Goal: Information Seeking & Learning: Learn about a topic

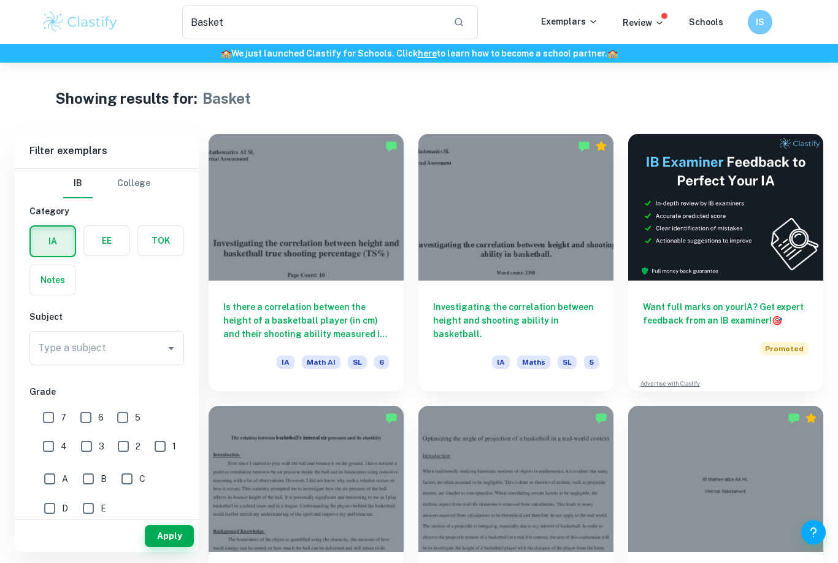
scroll to position [5, 0]
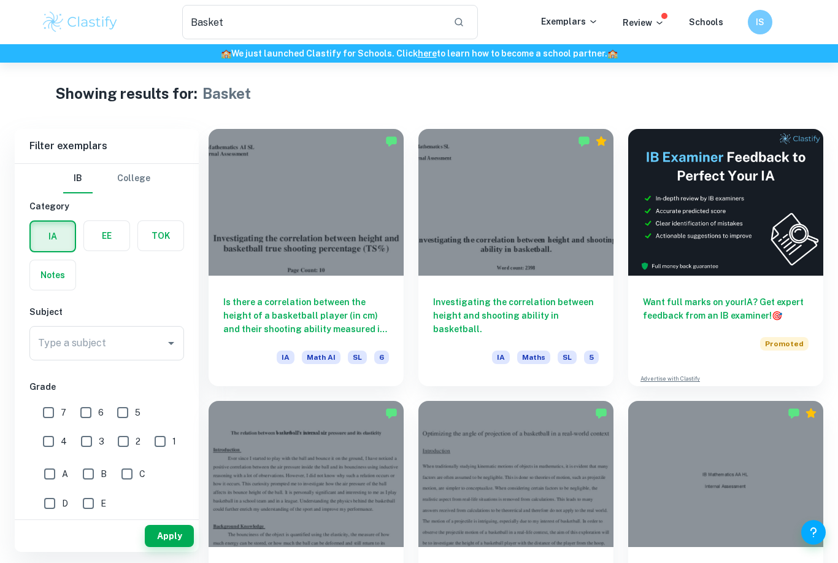
click at [76, 340] on div "Type a subject Type a subject" at bounding box center [106, 343] width 155 height 34
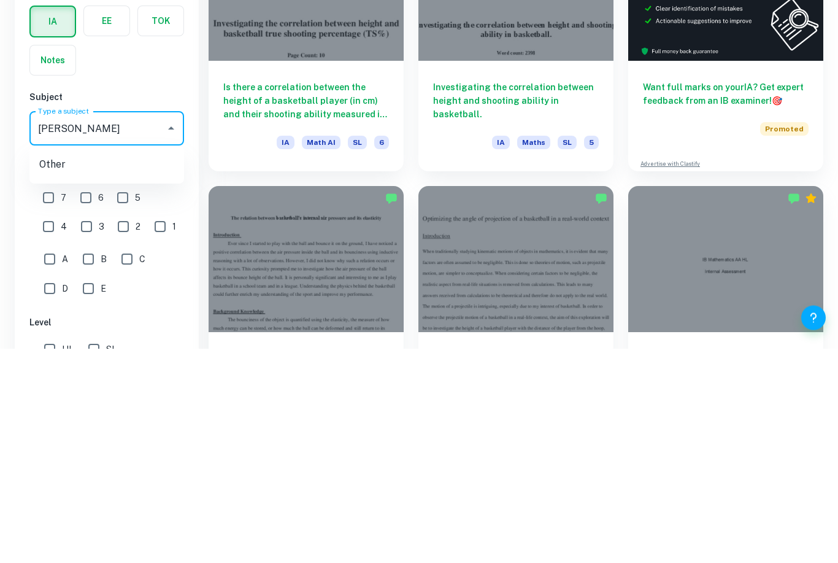
type input "bus"
click at [66, 394] on li "Business and Management" at bounding box center [106, 405] width 155 height 22
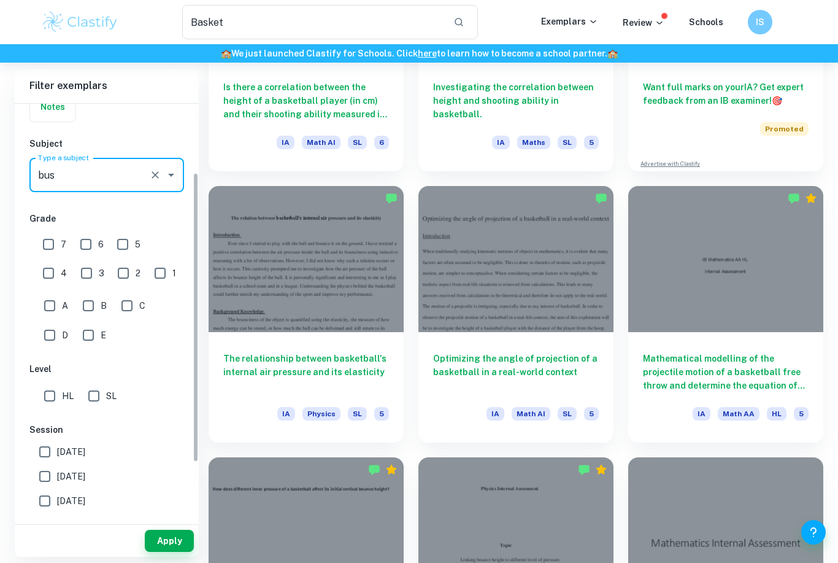
click at [100, 399] on input "SL" at bounding box center [94, 395] width 25 height 25
checkbox input "true"
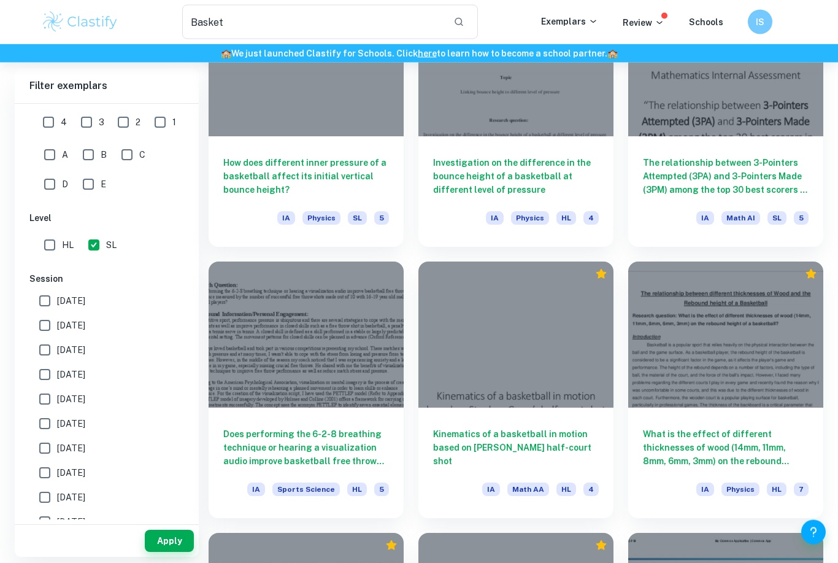
scroll to position [687, 0]
click at [171, 552] on button "Apply" at bounding box center [169, 540] width 49 height 22
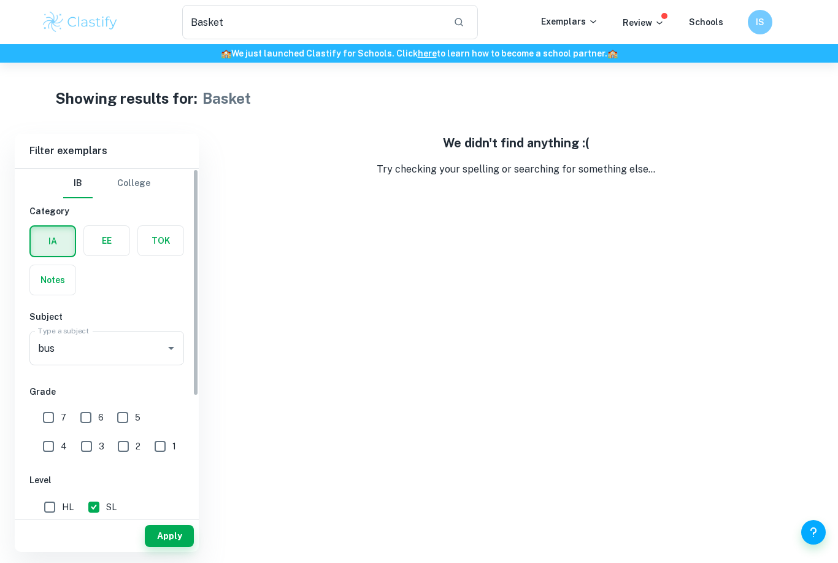
scroll to position [0, 0]
click at [427, 23] on input "Basket" at bounding box center [312, 22] width 261 height 34
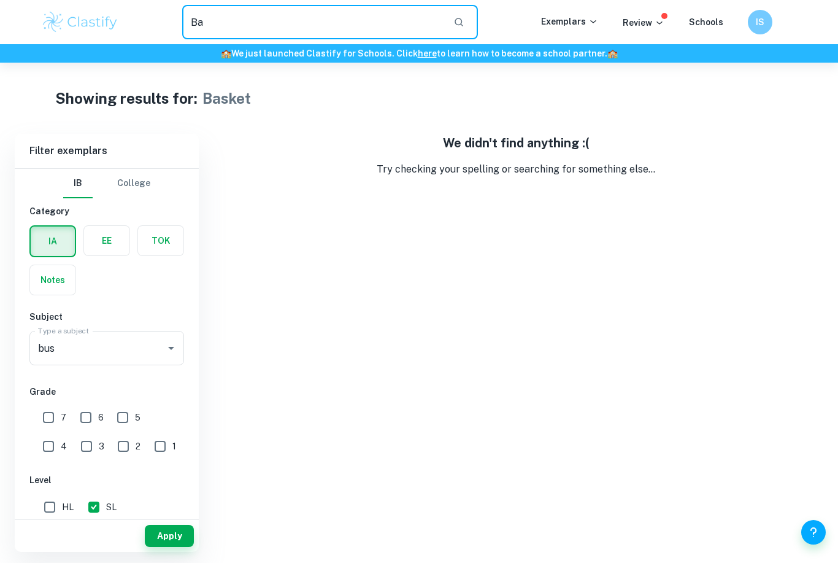
type input "B"
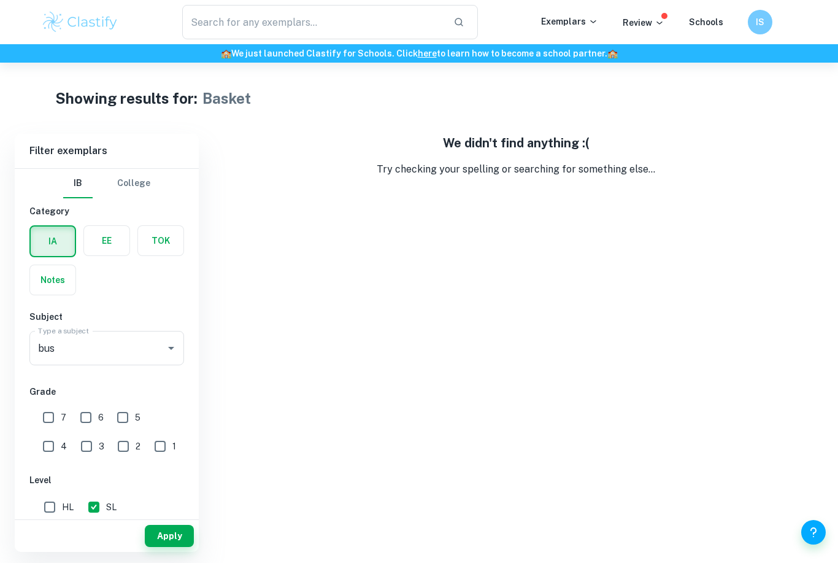
click at [163, 547] on button "Apply" at bounding box center [169, 536] width 49 height 22
click at [442, 34] on input "text" at bounding box center [312, 22] width 261 height 34
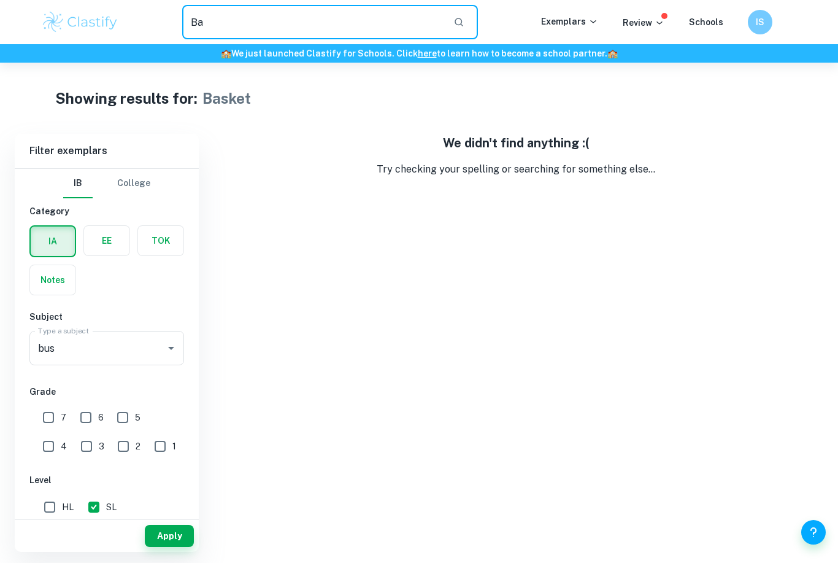
type input "B"
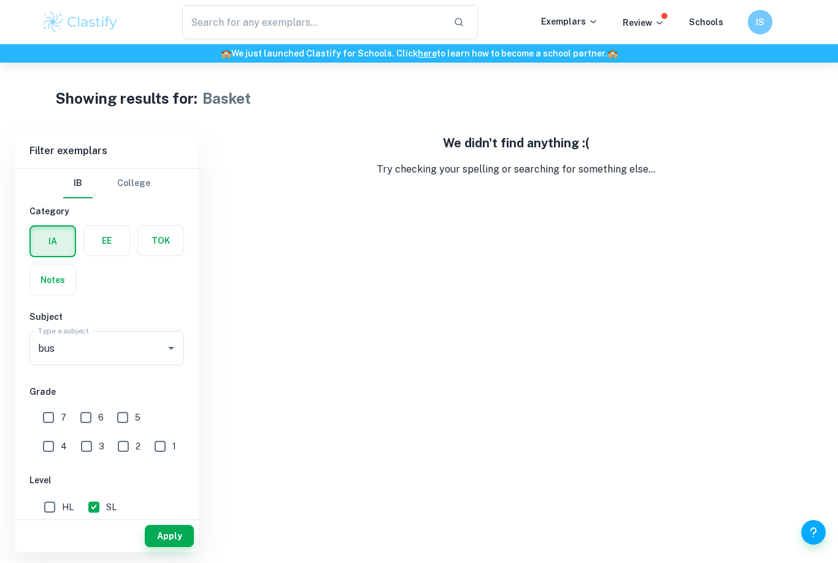
click at [169, 547] on button "Apply" at bounding box center [169, 536] width 49 height 22
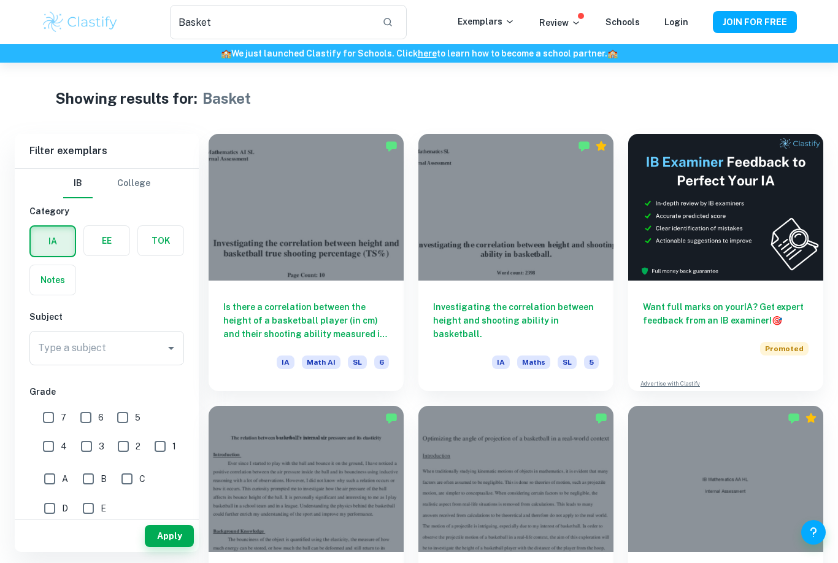
click at [362, 9] on input "Basket" at bounding box center [271, 22] width 202 height 34
click at [212, 35] on input "Basket" at bounding box center [271, 22] width 202 height 34
type input "B"
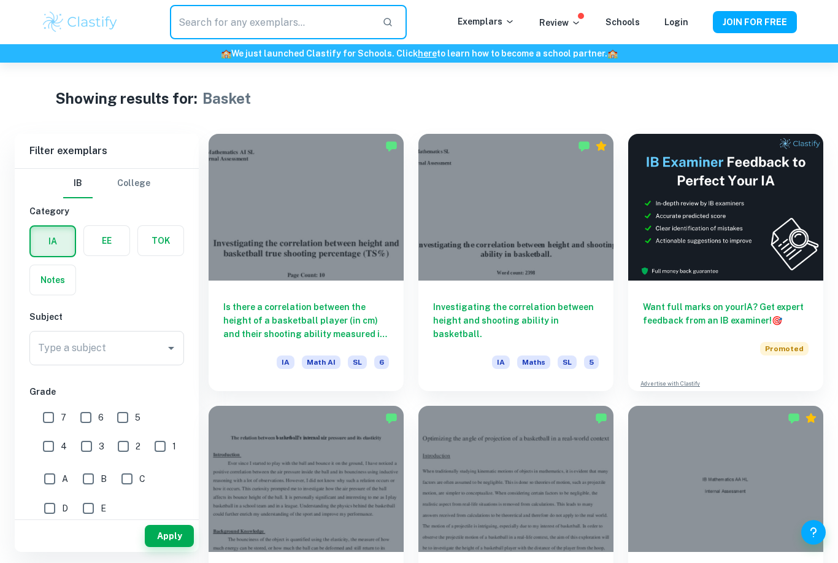
click at [61, 13] on img at bounding box center [80, 22] width 78 height 25
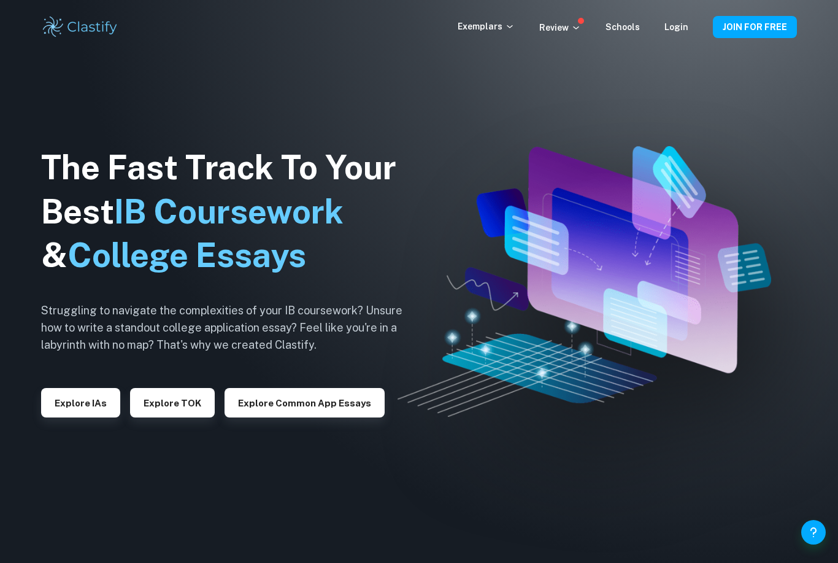
click at [514, 25] on icon at bounding box center [510, 26] width 10 height 10
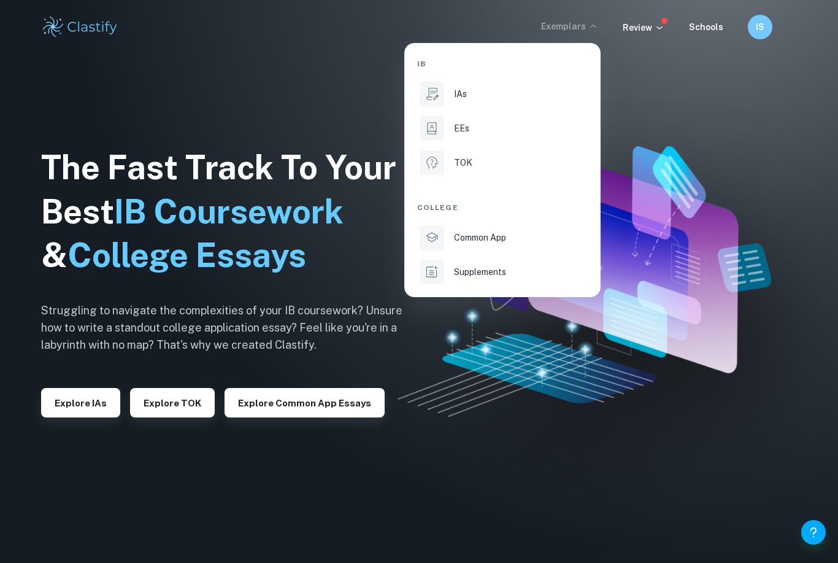
click at [552, 101] on li "IAs" at bounding box center [502, 93] width 171 height 29
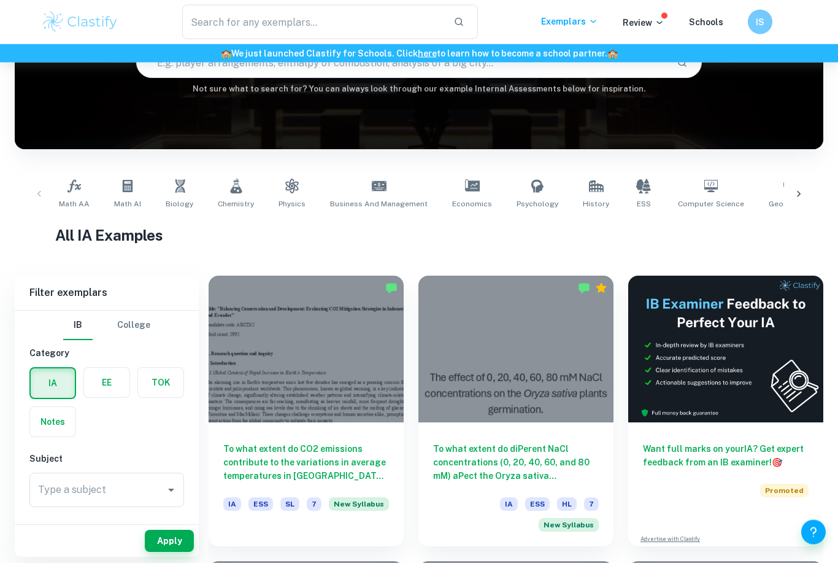
scroll to position [138, 0]
click at [92, 483] on div "Type a subject Type a subject" at bounding box center [106, 489] width 155 height 34
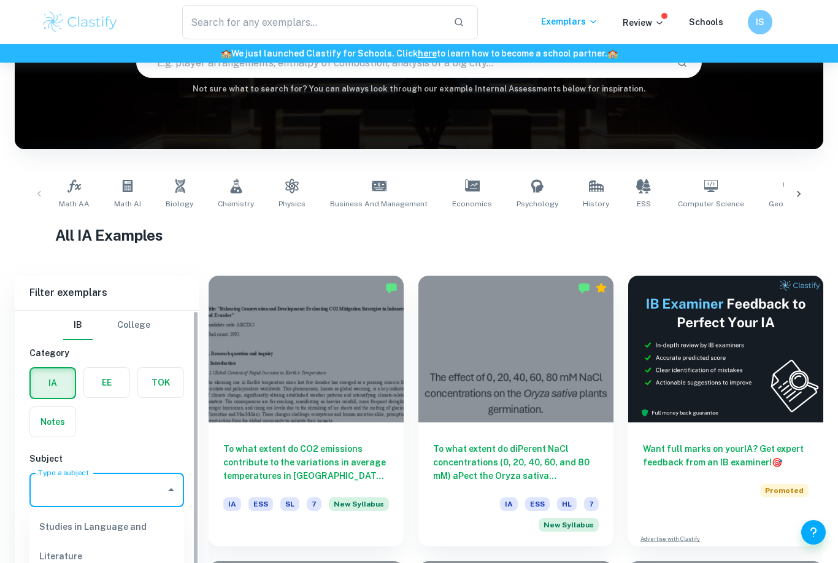
scroll to position [174, 0]
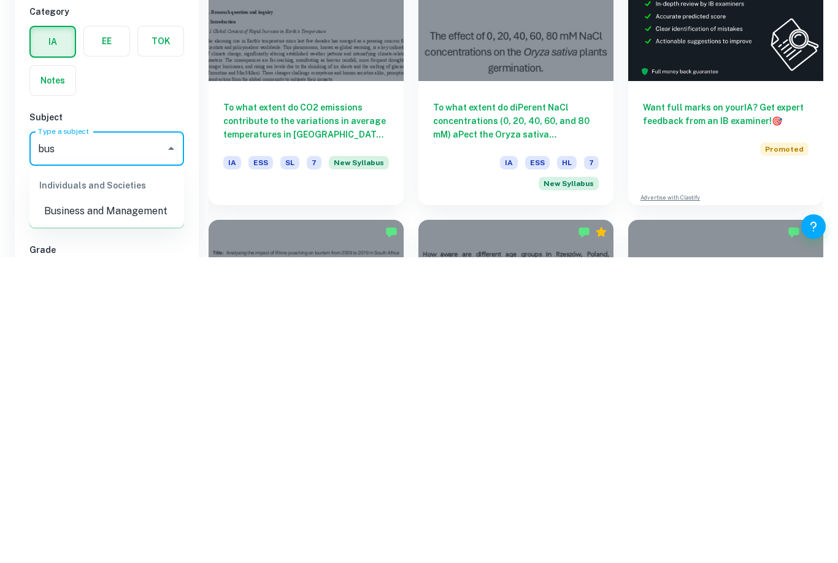
click at [67, 506] on li "Business and Management" at bounding box center [106, 517] width 155 height 22
type input "Business and Management"
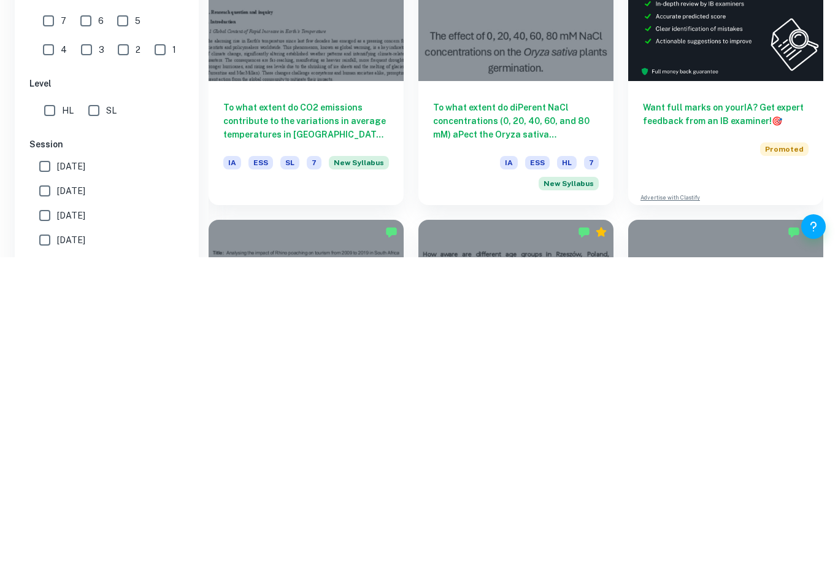
scroll to position [480, 0]
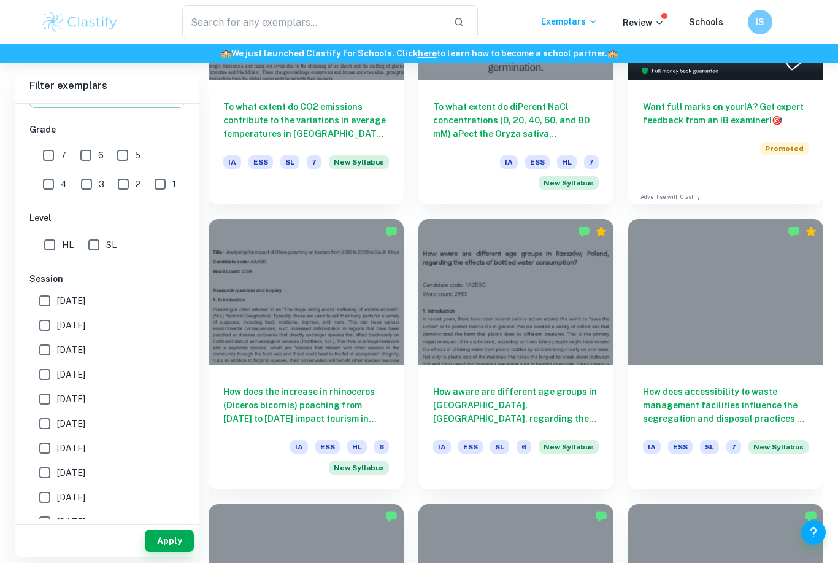
click at [93, 247] on input "SL" at bounding box center [94, 245] width 25 height 25
checkbox input "true"
click at [175, 552] on button "Apply" at bounding box center [169, 540] width 49 height 22
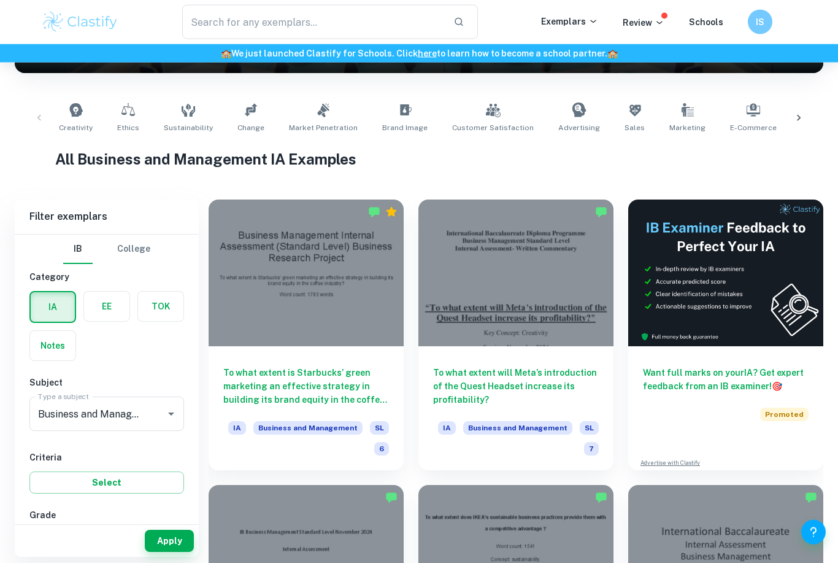
scroll to position [214, 0]
click at [245, 320] on div at bounding box center [306, 272] width 195 height 147
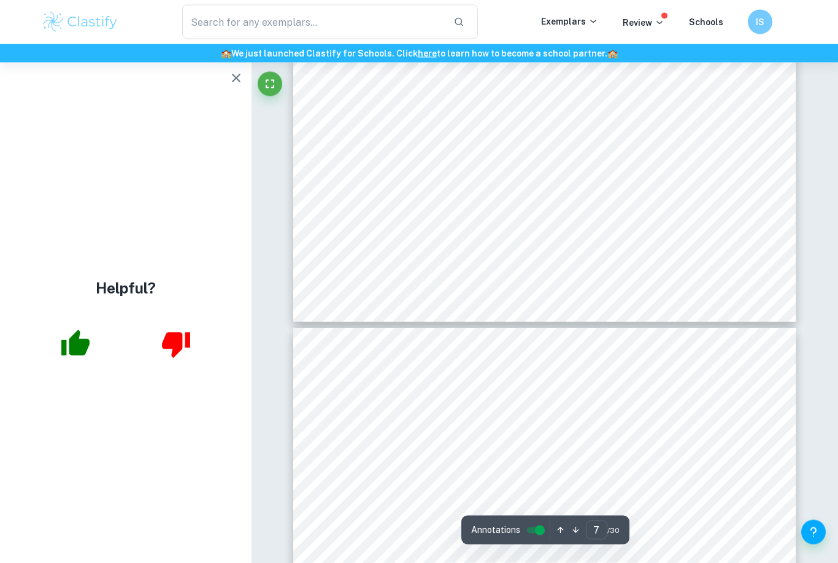
scroll to position [4849, 0]
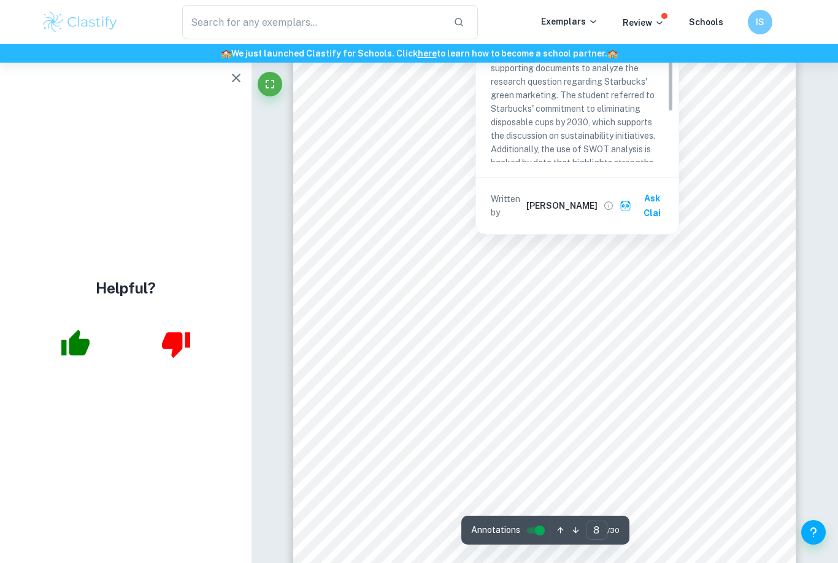
click at [715, 193] on div "To what extent is Starbucks9 green marke}ng an efec}ve strategy in building its…" at bounding box center [544, 326] width 503 height 711
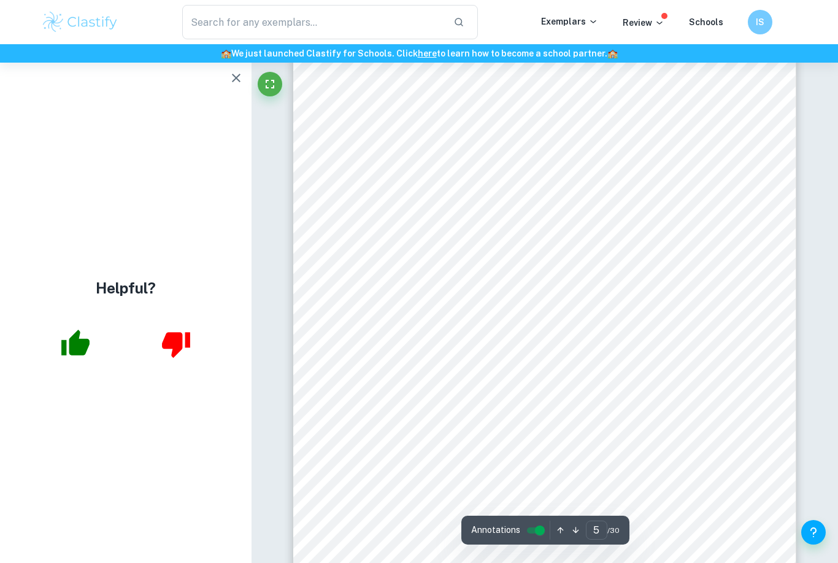
scroll to position [2974, 0]
type input "8"
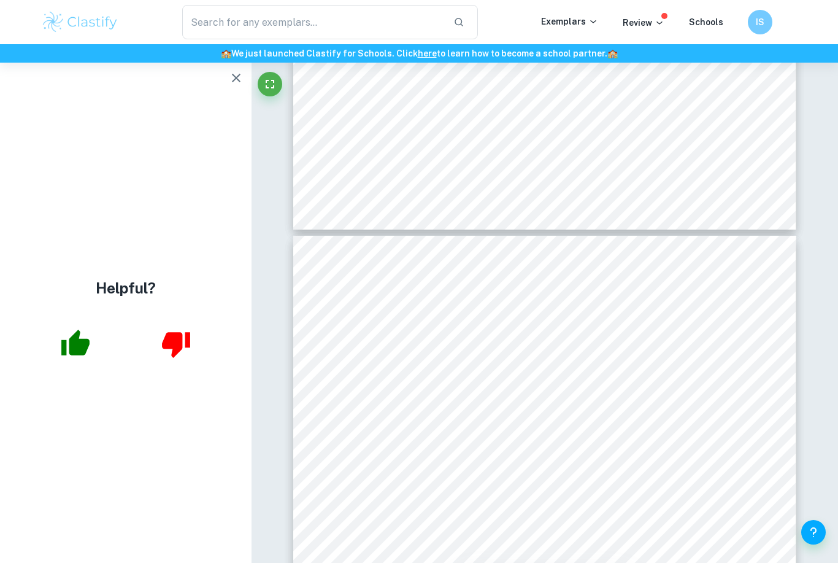
click at [233, 71] on icon "button" at bounding box center [236, 78] width 15 height 15
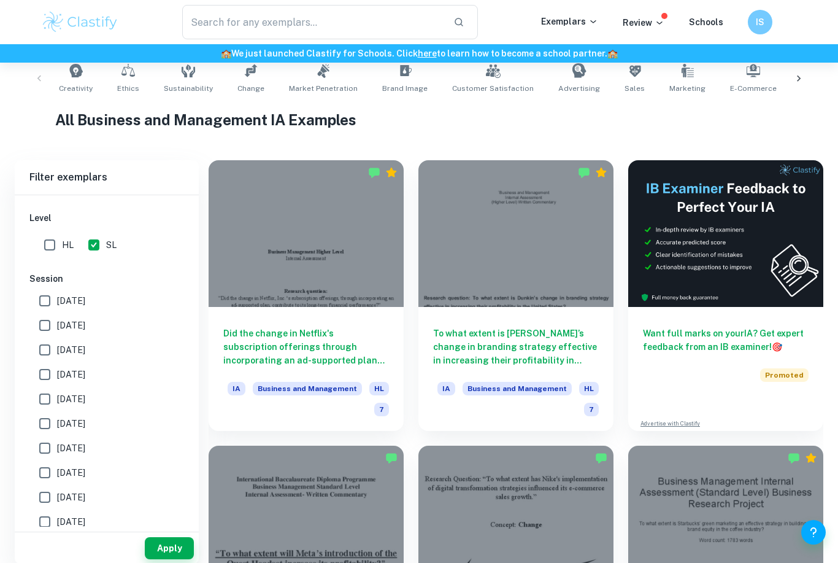
scroll to position [255, 0]
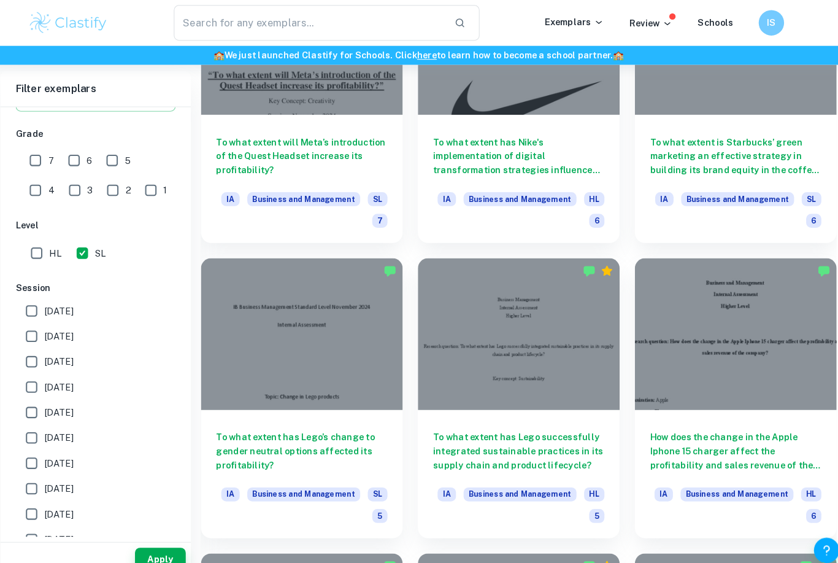
click at [145, 552] on button "Apply" at bounding box center [169, 540] width 49 height 22
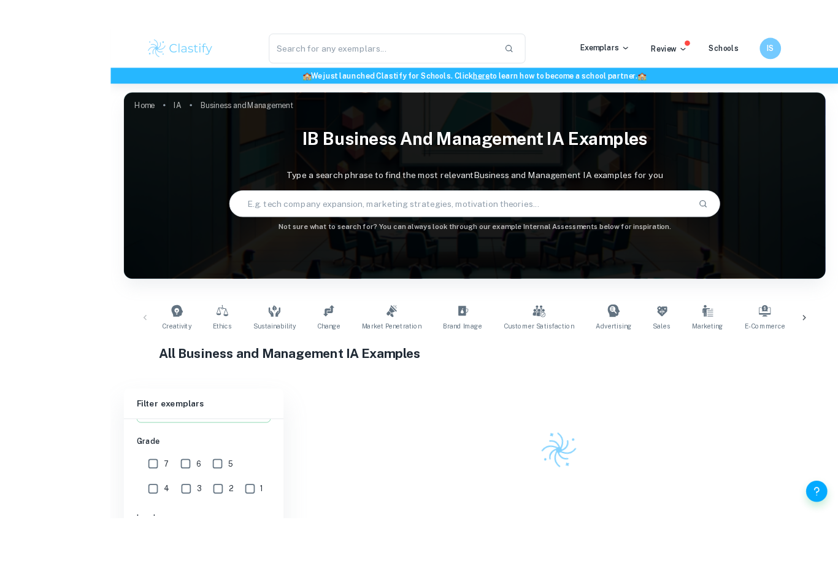
scroll to position [40, 0]
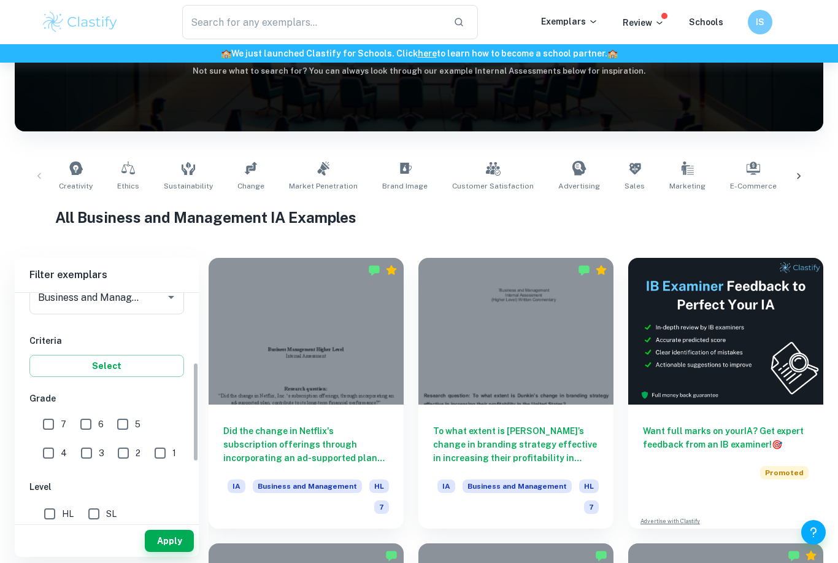
scroll to position [190, 0]
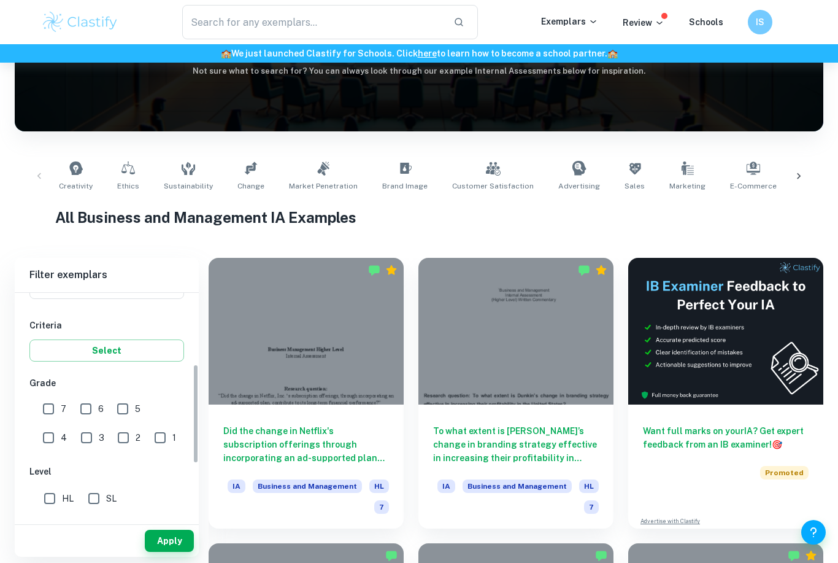
click at [98, 495] on input "SL" at bounding box center [94, 498] width 25 height 25
checkbox input "true"
click at [171, 552] on button "Apply" at bounding box center [169, 540] width 49 height 22
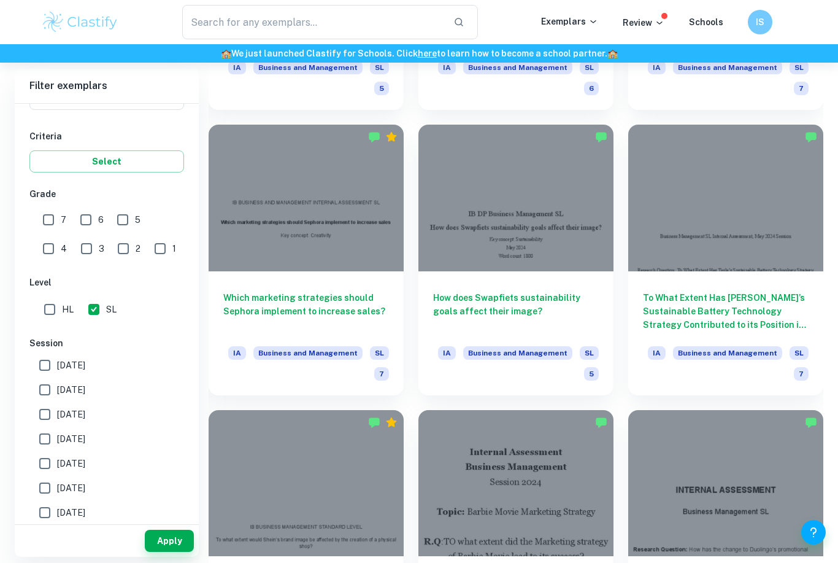
scroll to position [958, 0]
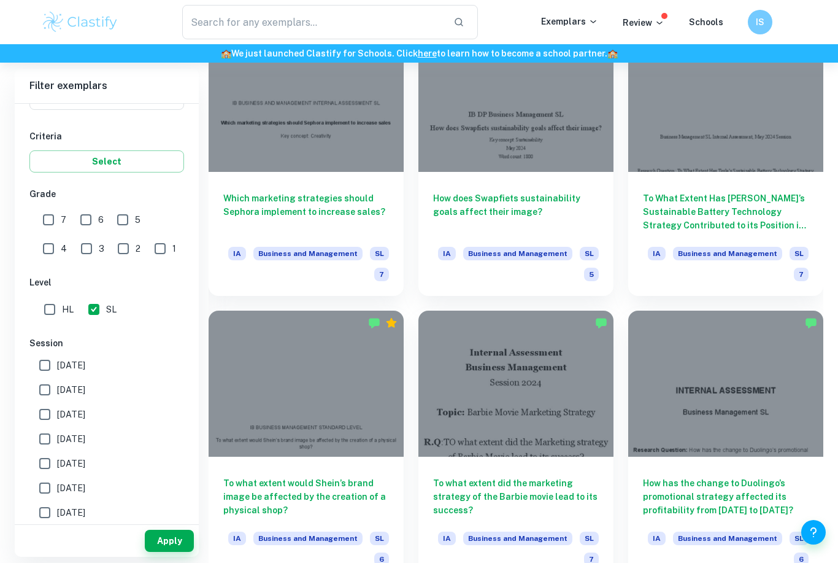
click at [423, 16] on input "text" at bounding box center [312, 22] width 261 height 34
type input "C"
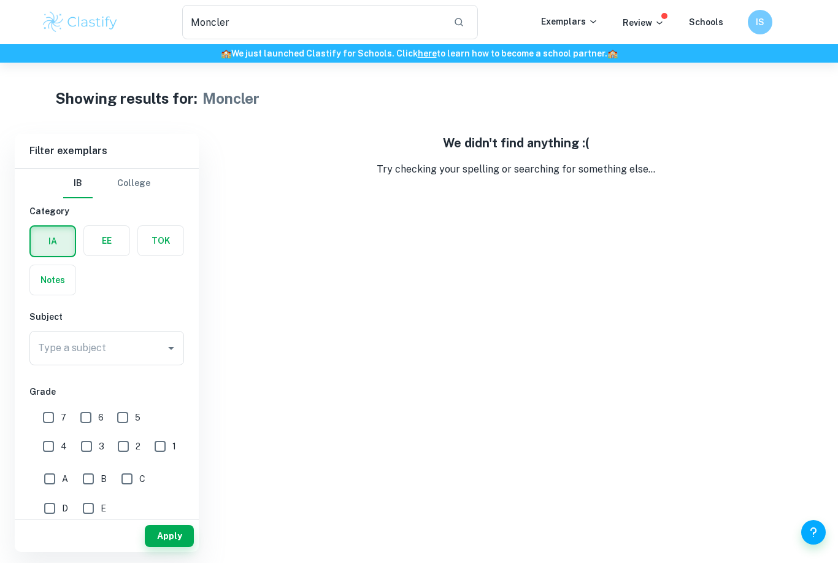
click at [320, 22] on input "Moncler" at bounding box center [312, 22] width 261 height 34
type input "M"
click at [426, 17] on input "Clothes" at bounding box center [312, 22] width 261 height 34
type input "C"
type input "luxury"
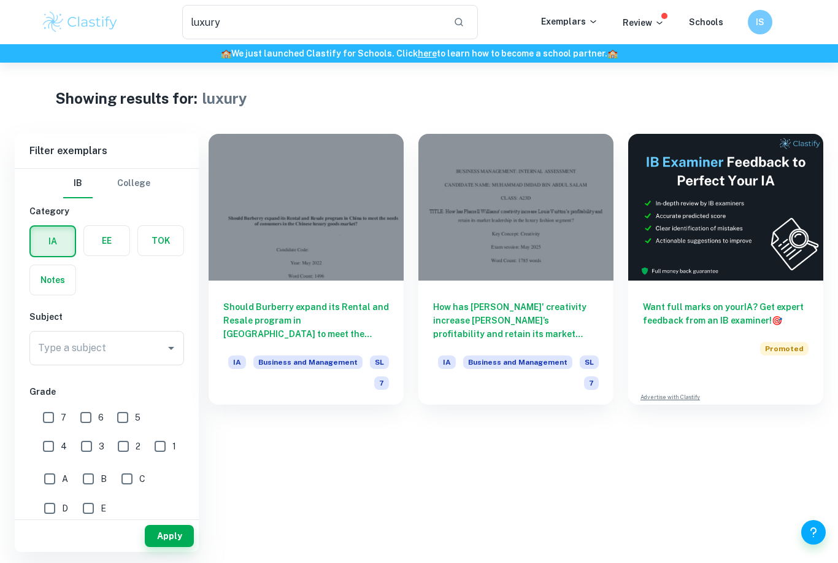
click at [342, 240] on div at bounding box center [306, 207] width 195 height 147
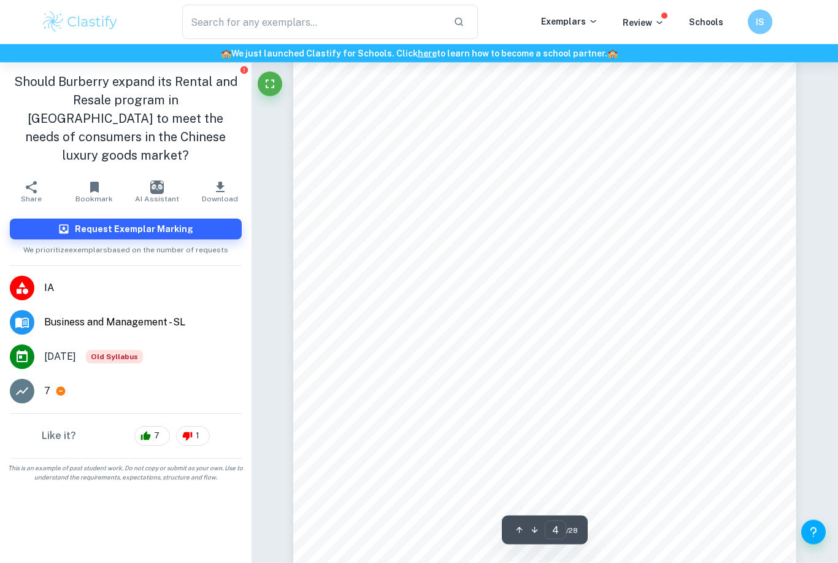
scroll to position [2190, 0]
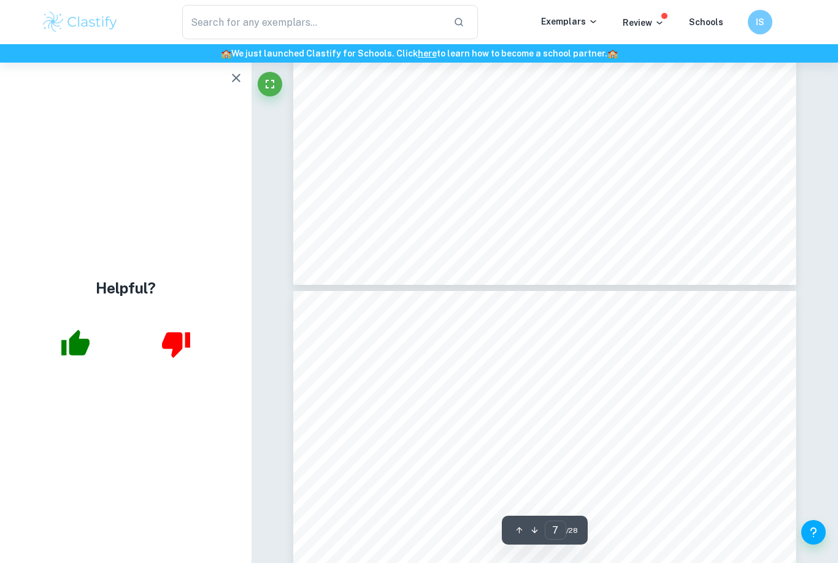
type input "6"
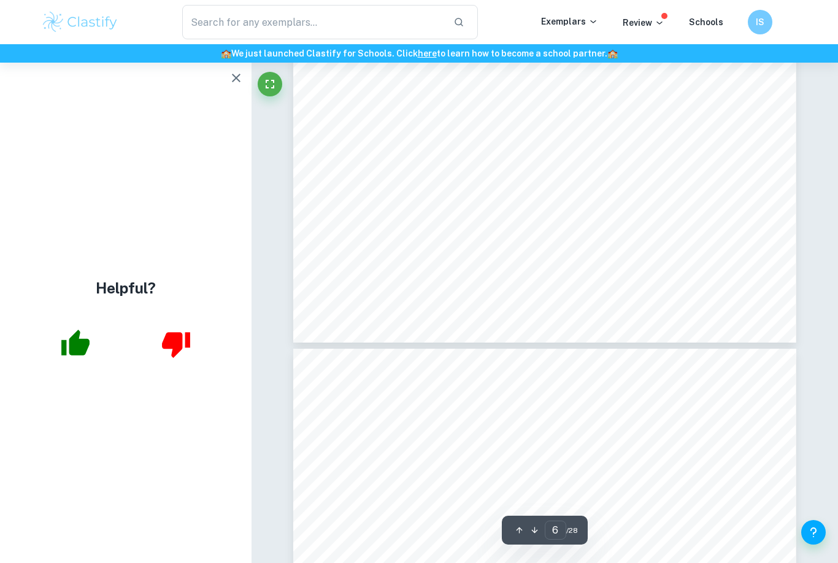
scroll to position [3716, 0]
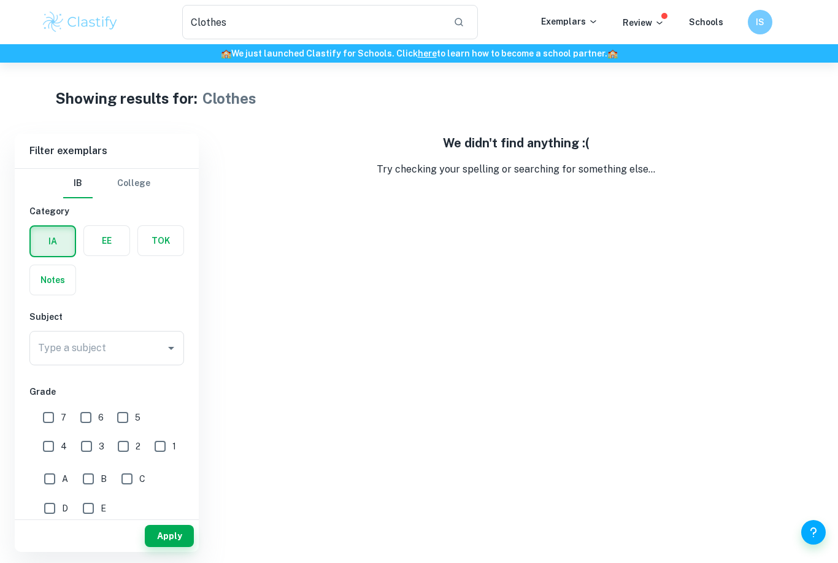
type input "Moncler"
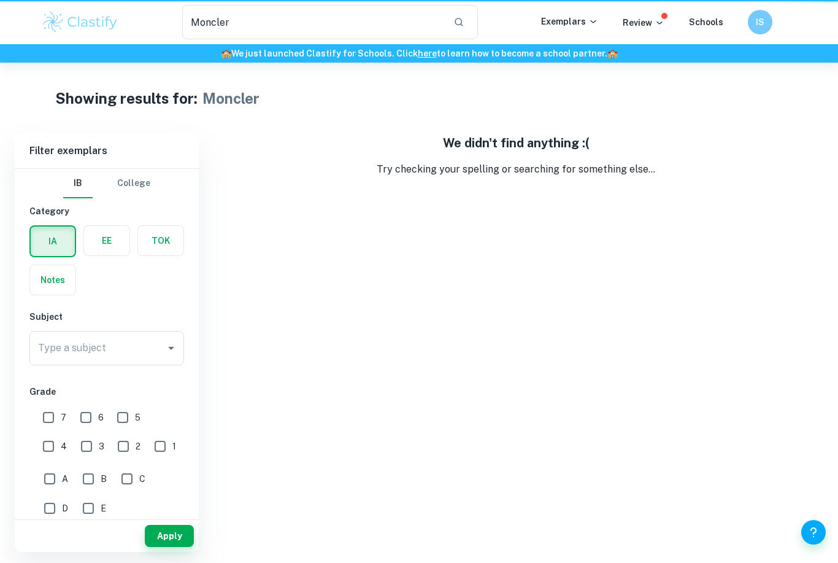
scroll to position [39, 0]
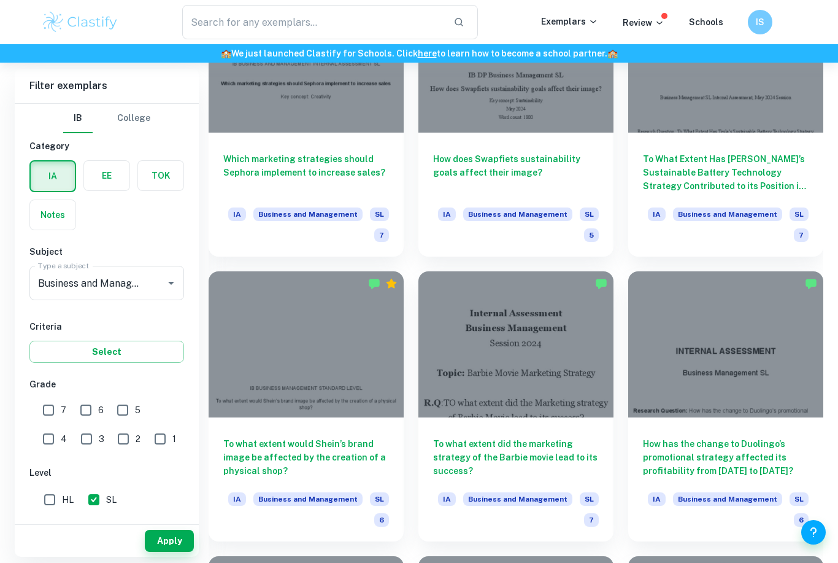
scroll to position [997, 0]
click at [343, 353] on div at bounding box center [306, 345] width 195 height 147
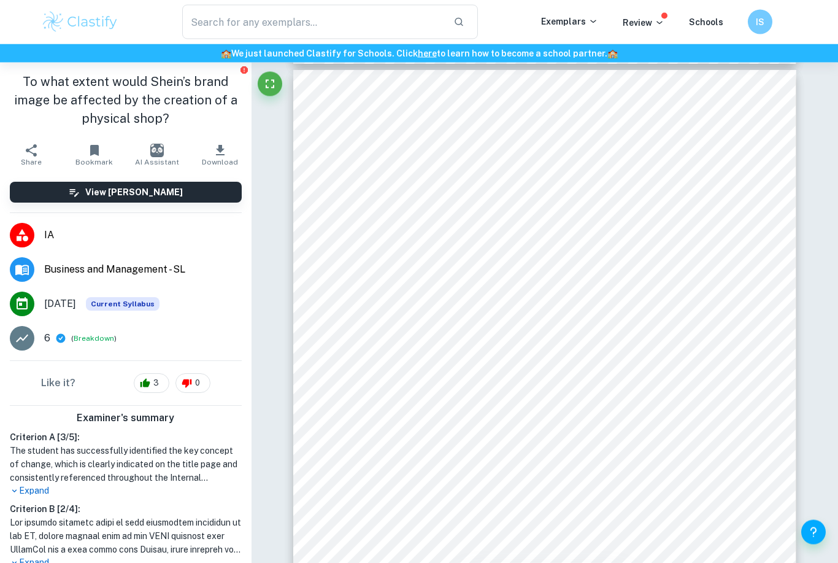
scroll to position [7962, 0]
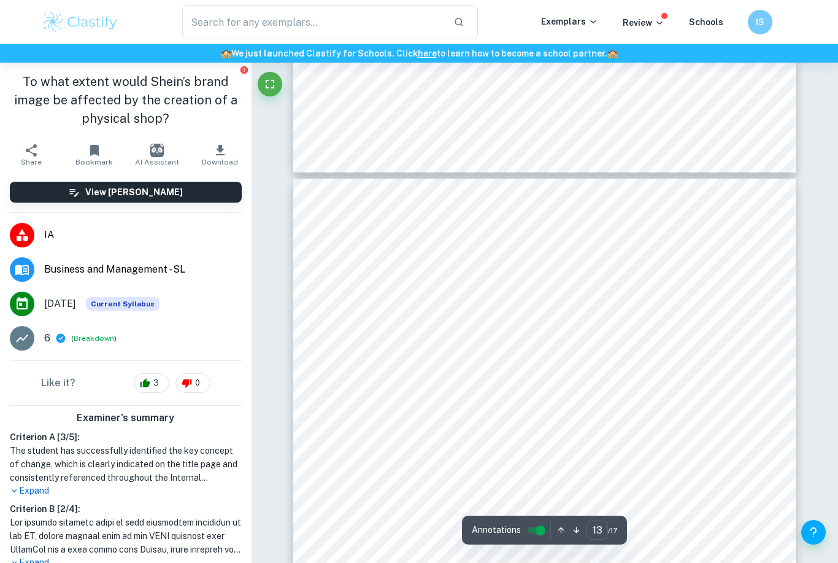
type input "12"
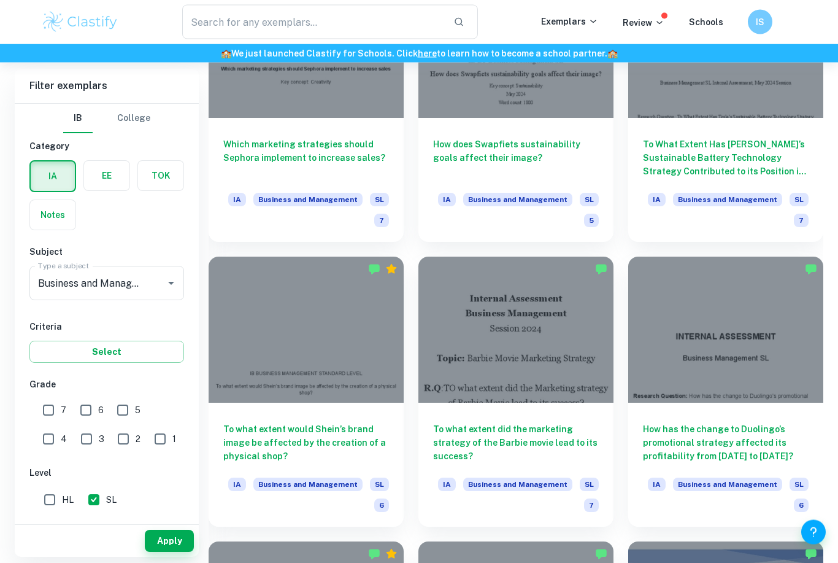
scroll to position [1012, 0]
click at [540, 320] on div at bounding box center [515, 329] width 195 height 147
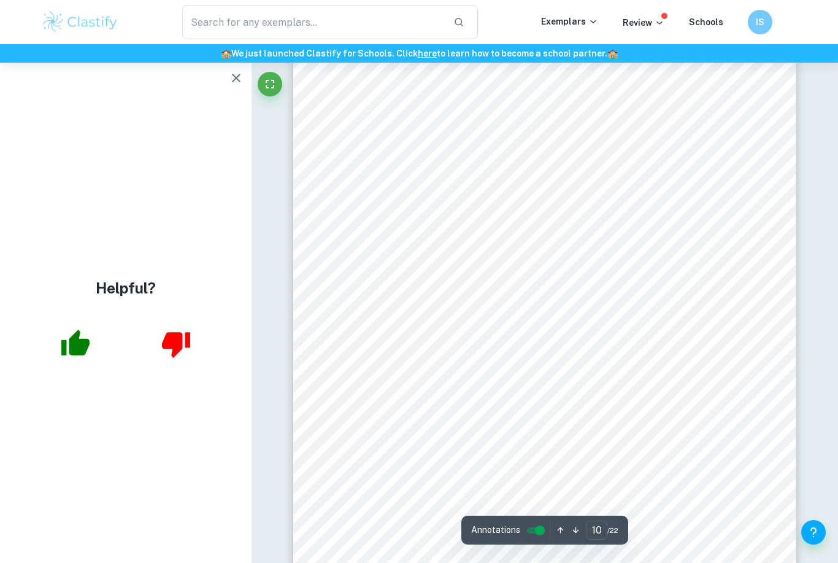
scroll to position [6022, 0]
type input "4"
